Goal: Navigation & Orientation: Understand site structure

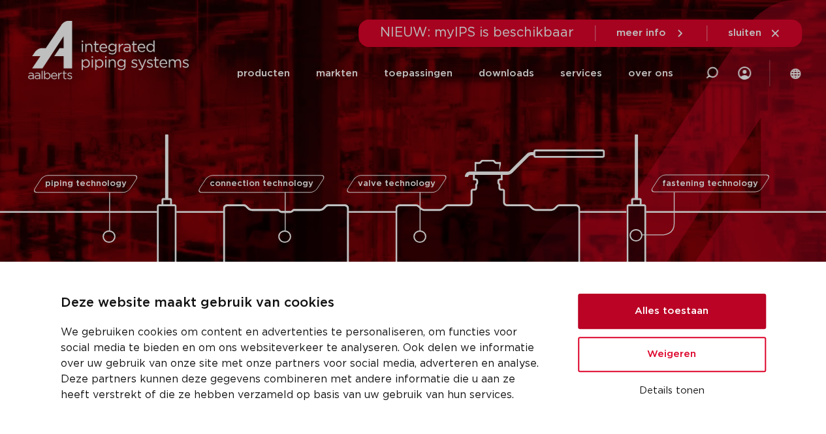
click at [667, 315] on button "Alles toestaan" at bounding box center [672, 311] width 188 height 35
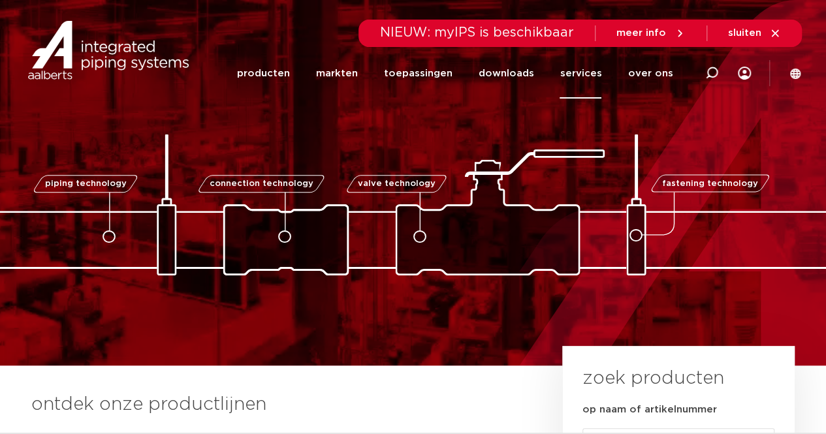
click at [582, 74] on link "services" at bounding box center [580, 73] width 42 height 50
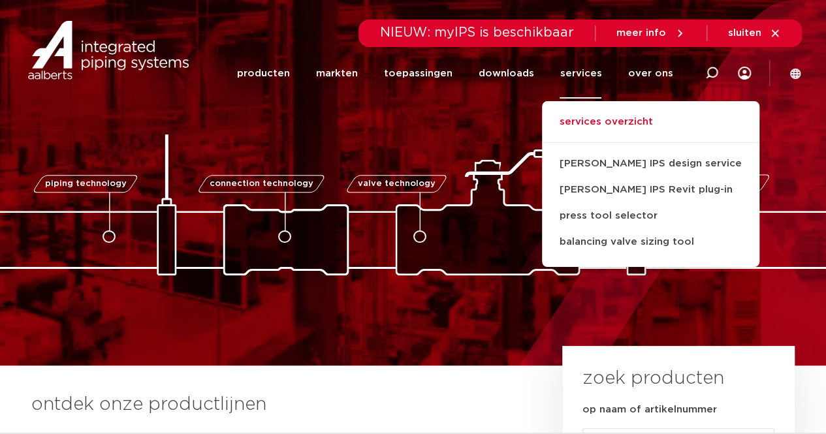
click at [598, 119] on link "services overzicht" at bounding box center [650, 128] width 217 height 29
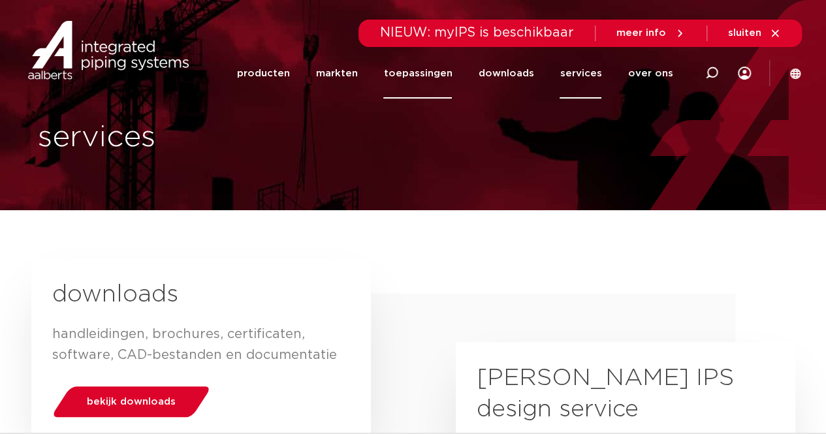
click at [432, 77] on link "toepassingen" at bounding box center [417, 73] width 69 height 50
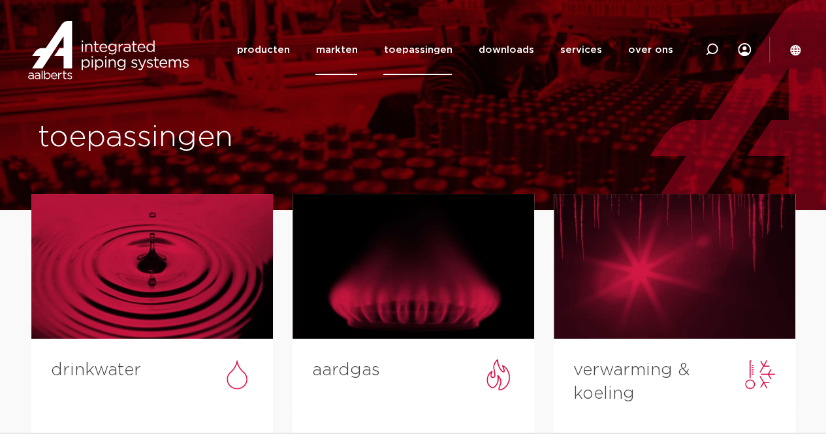
click at [350, 54] on link "markten" at bounding box center [336, 50] width 42 height 50
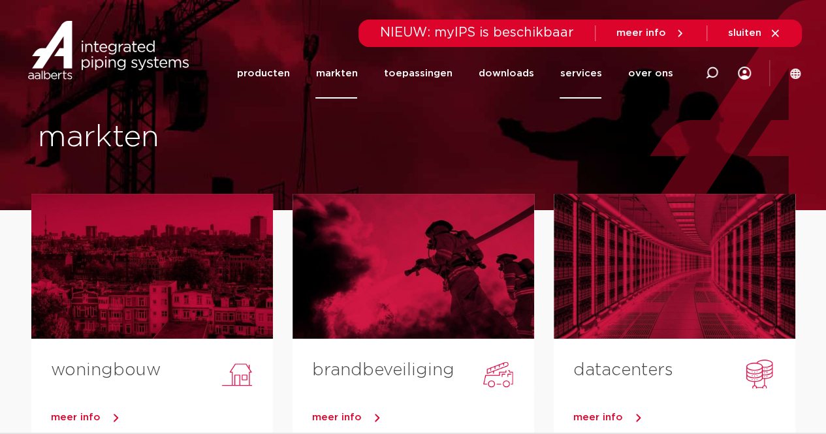
click at [566, 76] on link "services" at bounding box center [580, 73] width 42 height 50
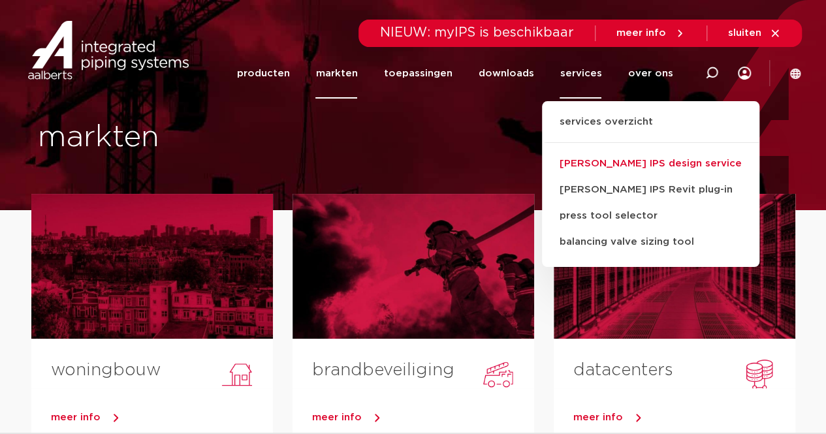
click at [597, 165] on link "[PERSON_NAME] IPS design service" at bounding box center [650, 164] width 217 height 26
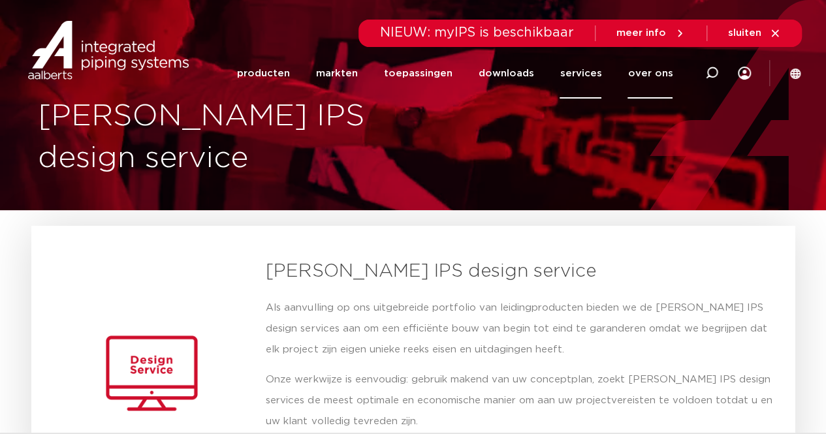
click at [640, 75] on link "over ons" at bounding box center [649, 73] width 45 height 50
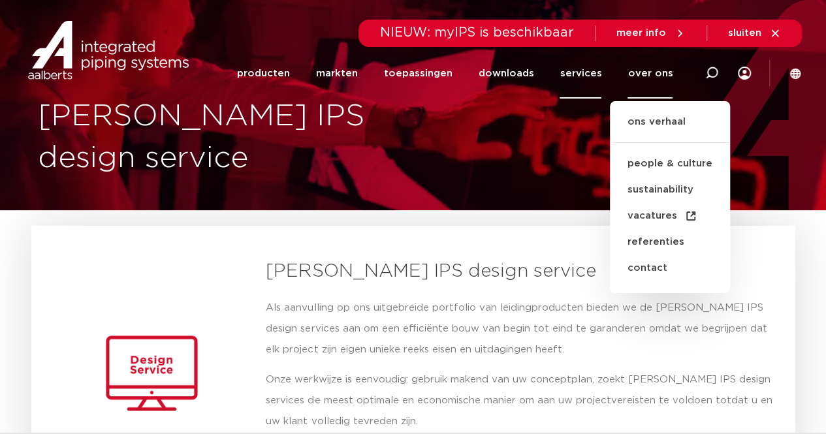
click at [641, 75] on link "over ons" at bounding box center [649, 73] width 45 height 50
